Goal: Find specific page/section: Find specific page/section

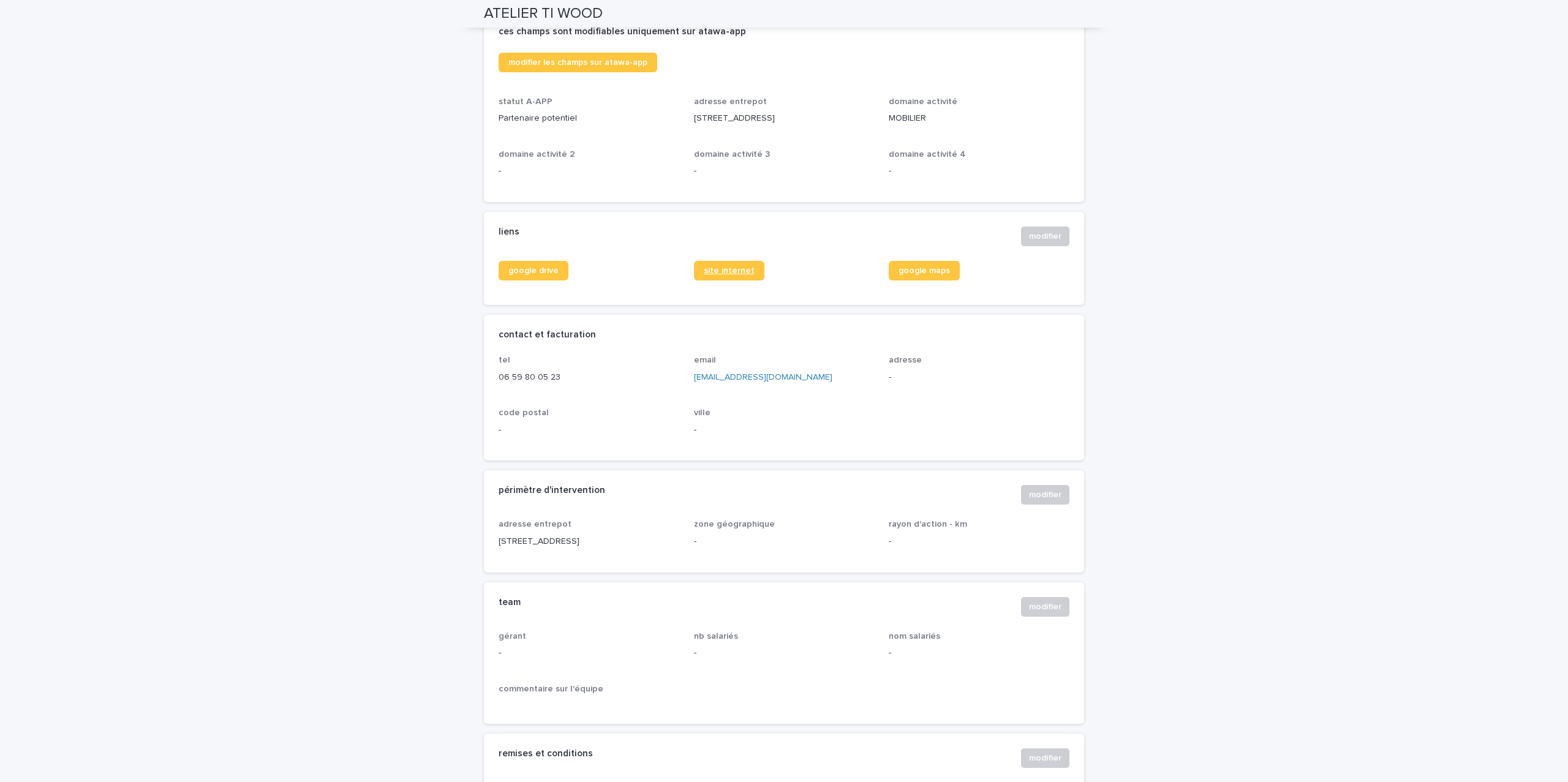
scroll to position [321, 0]
click at [735, 276] on link "site internet" at bounding box center [730, 269] width 70 height 20
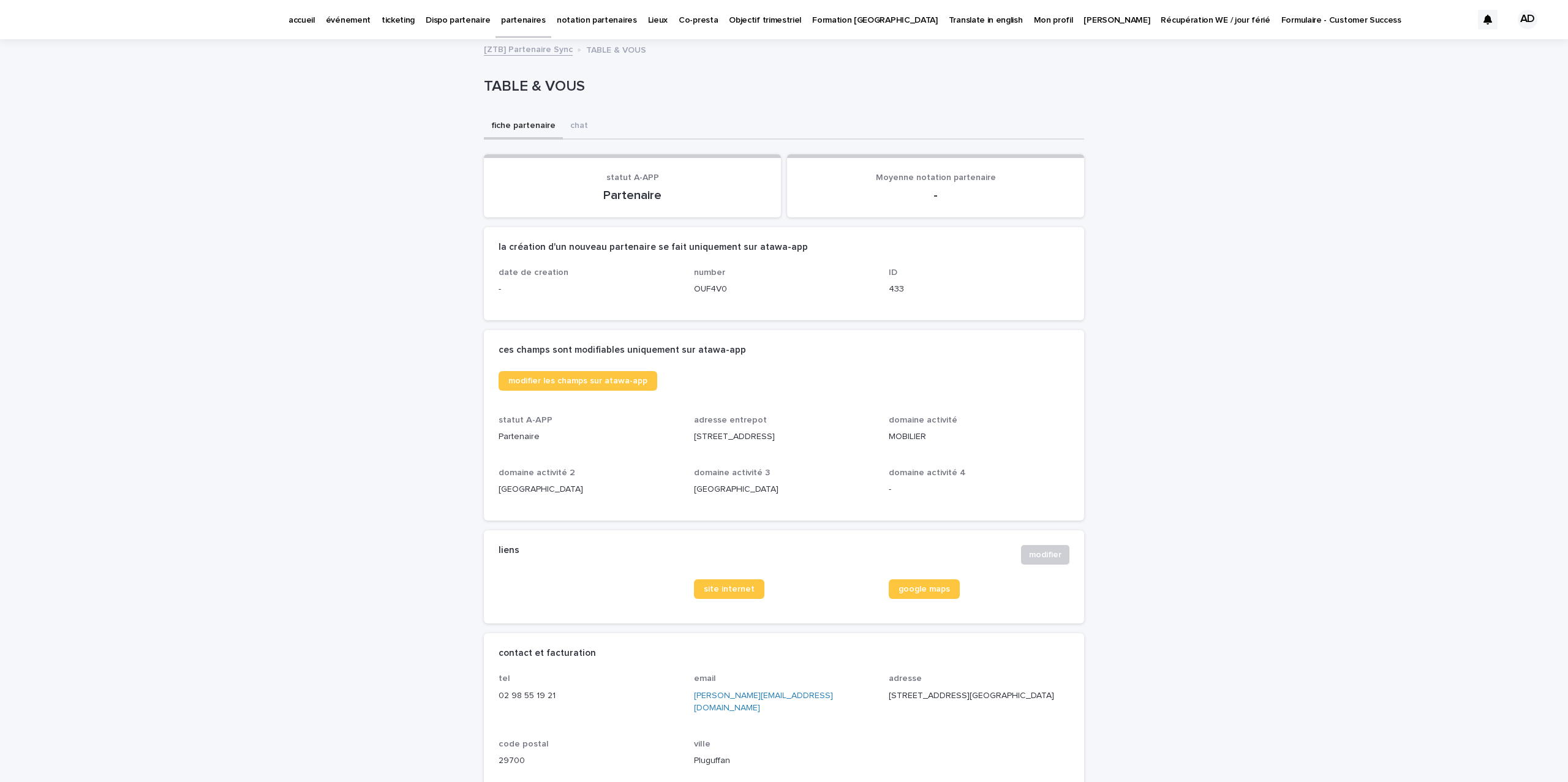
click at [727, 605] on div "site internet" at bounding box center [784, 594] width 181 height 29
click at [727, 590] on span "site internet" at bounding box center [730, 590] width 51 height 8
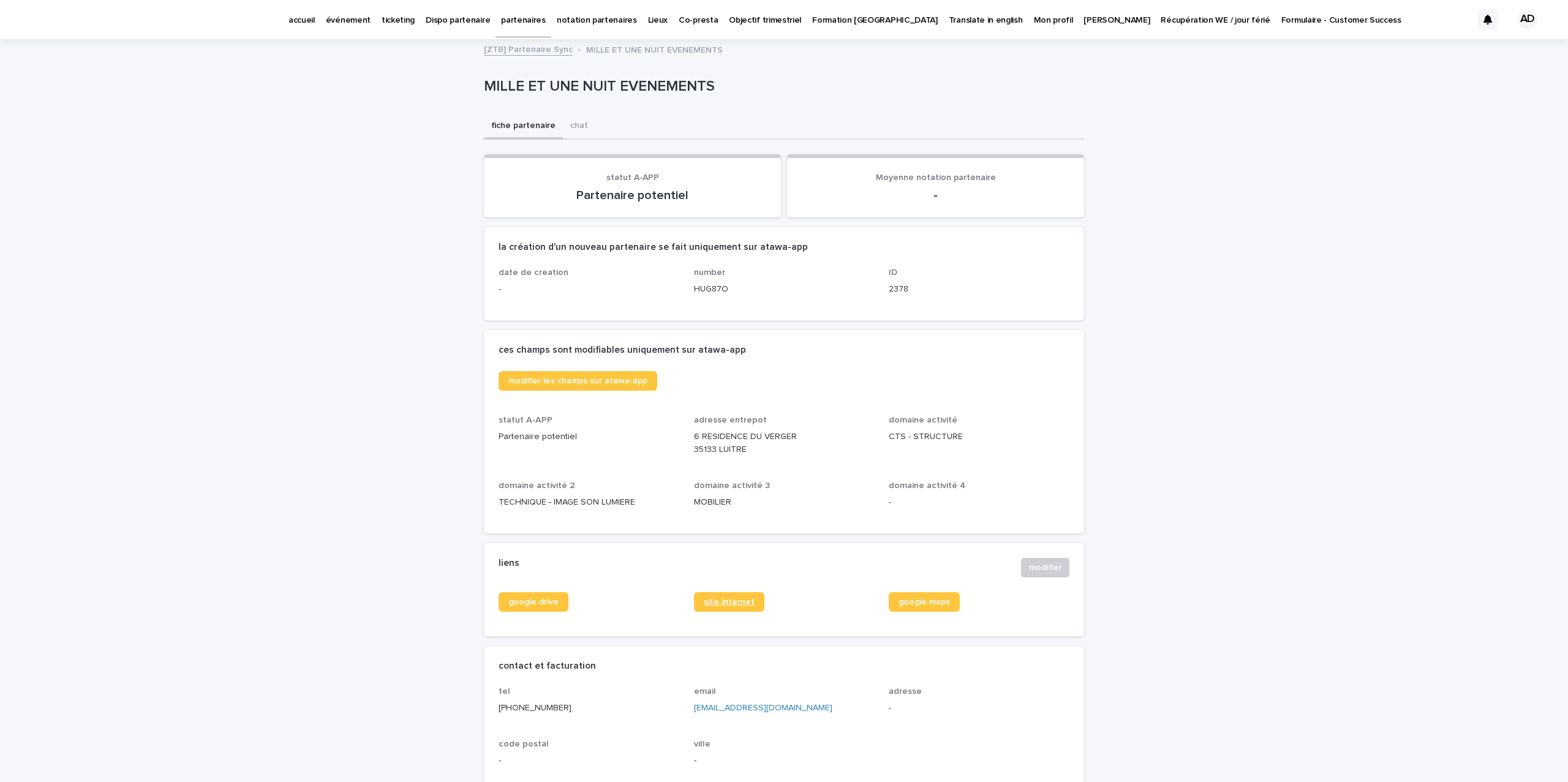
click at [709, 602] on span "site internet" at bounding box center [730, 602] width 51 height 8
